Goal: Browse casually

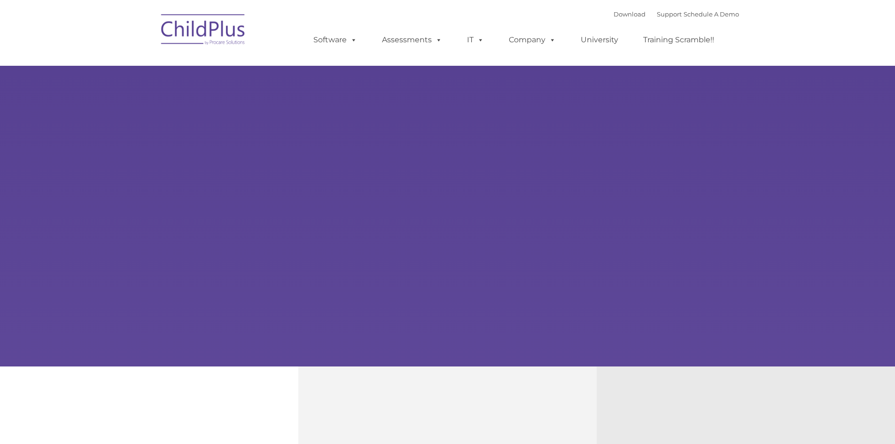
type input ""
select select "MEDIUM"
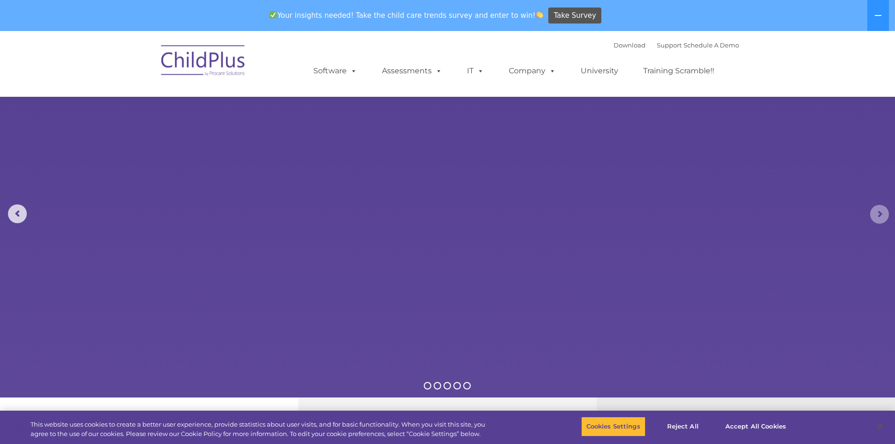
click at [880, 214] on rs-arrow at bounding box center [880, 214] width 19 height 19
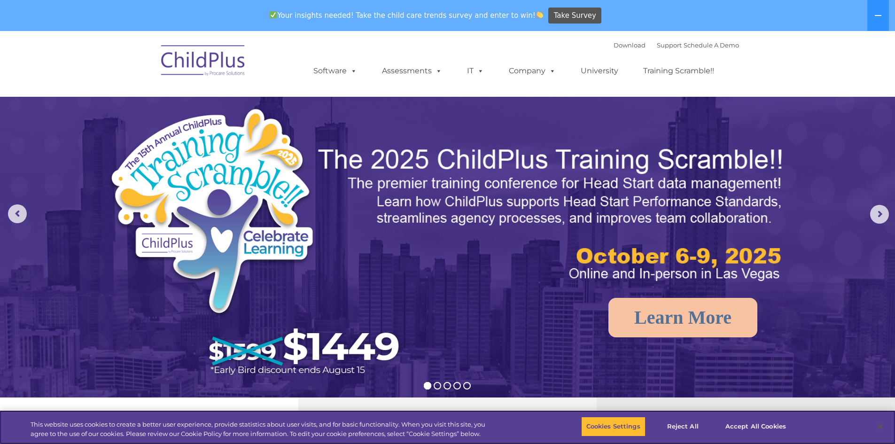
select select "MEDIUM"
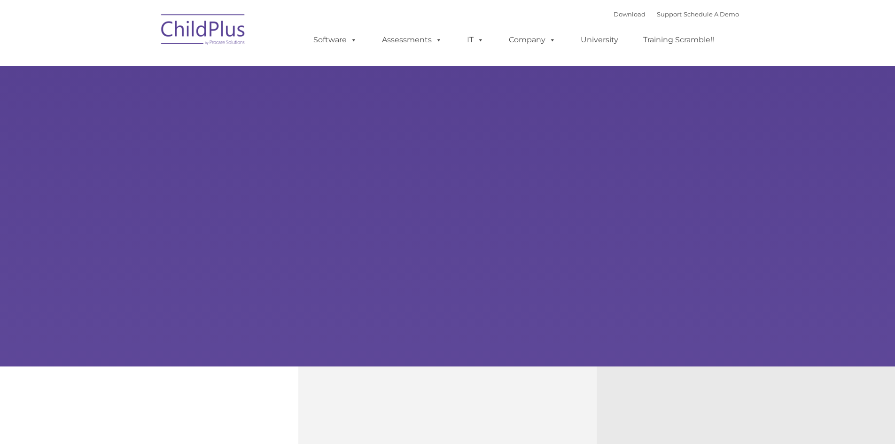
type input ""
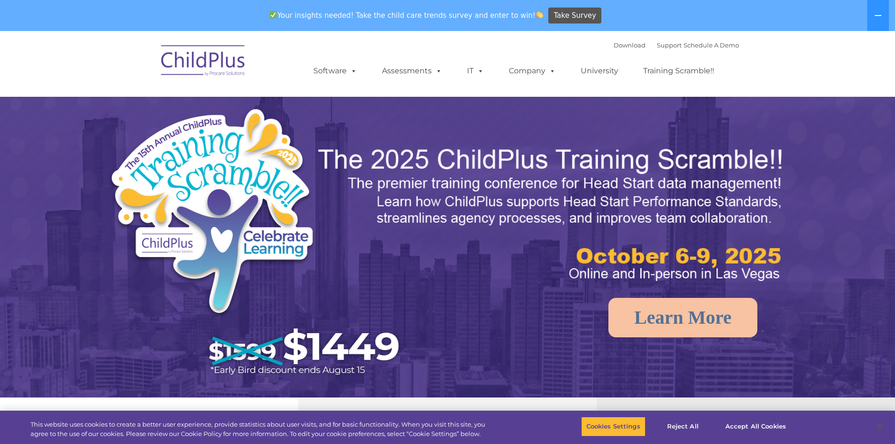
select select "MEDIUM"
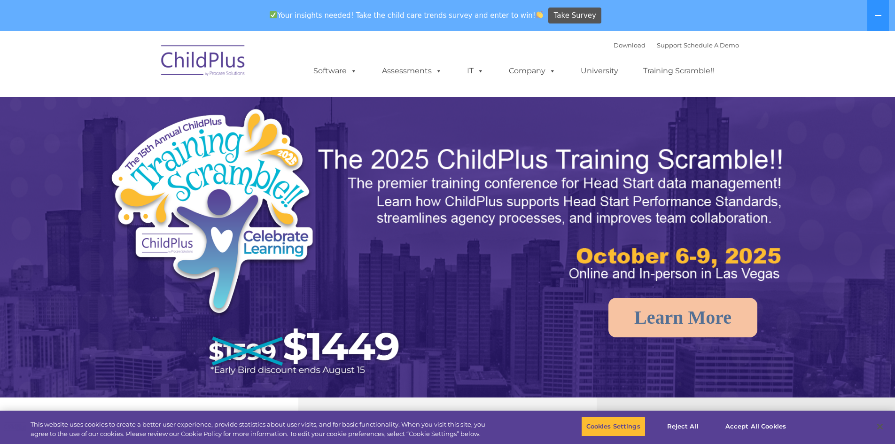
click at [231, 118] on img at bounding box center [258, 246] width 301 height 278
